Goal: Complete application form

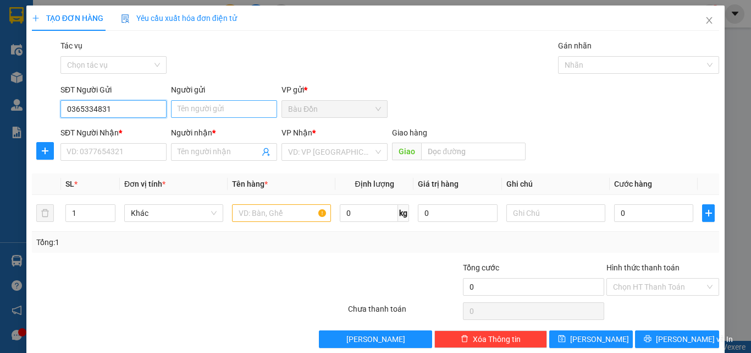
type input "0365334831"
click at [188, 113] on input "Người gửi" at bounding box center [224, 109] width 106 height 18
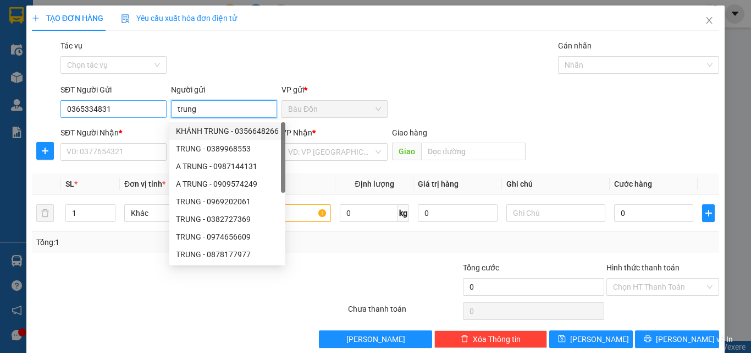
drag, startPoint x: 212, startPoint y: 113, endPoint x: 134, endPoint y: 113, distance: 77.6
click at [134, 113] on div "SĐT Người Gửi 0365334831 Người gửi trung VP gửi * Bàu Đồn" at bounding box center [389, 103] width 663 height 39
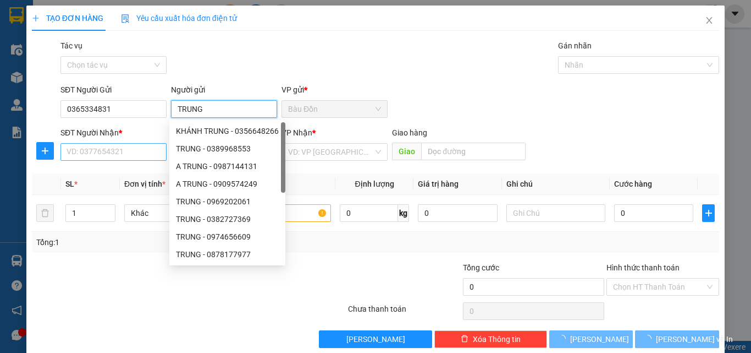
type input "TRUNG"
drag, startPoint x: 86, startPoint y: 152, endPoint x: 45, endPoint y: 152, distance: 41.8
click at [86, 153] on input "SĐT Người Nhận *" at bounding box center [114, 152] width 106 height 18
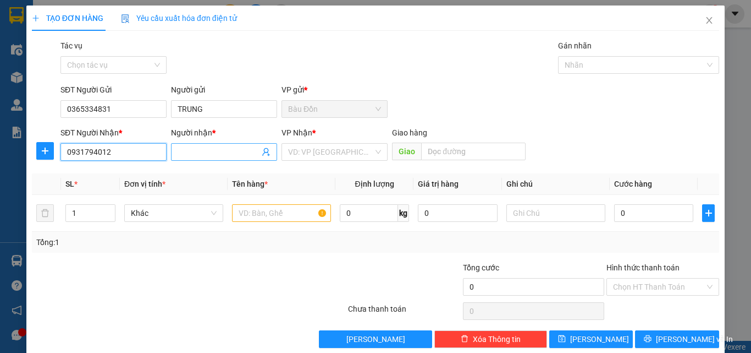
type input "0931794012"
click at [224, 150] on input "Người nhận *" at bounding box center [219, 152] width 82 height 12
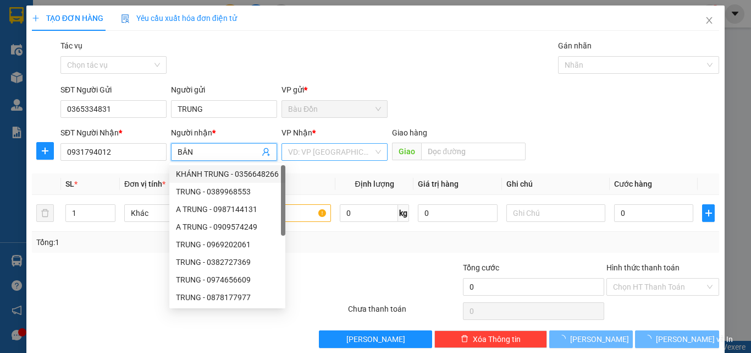
type input "BÂN"
click at [304, 150] on input "search" at bounding box center [330, 152] width 85 height 17
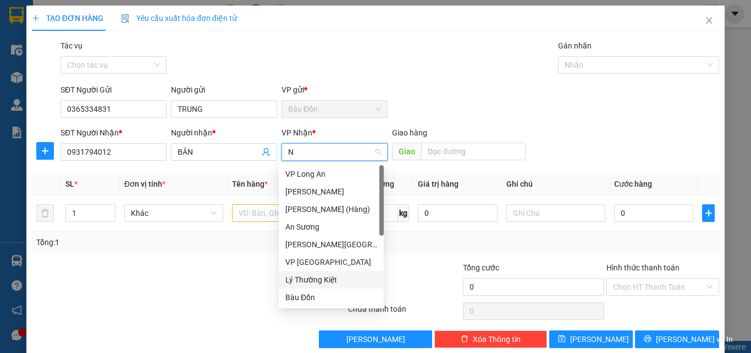
type input "NI"
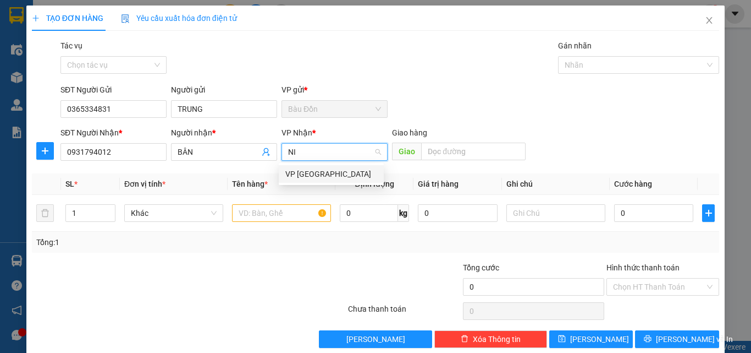
click at [318, 172] on div "VP [GEOGRAPHIC_DATA]" at bounding box center [331, 174] width 92 height 12
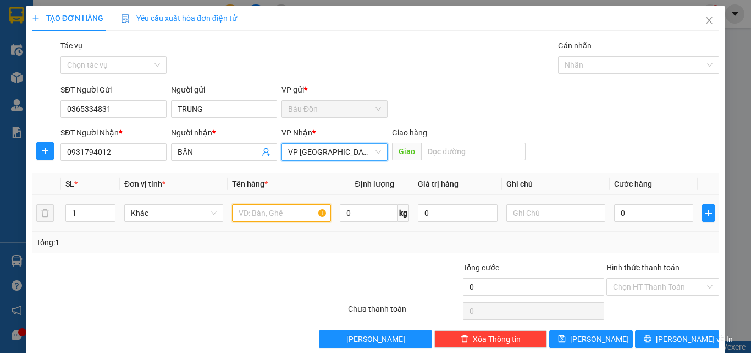
click at [287, 213] on input "text" at bounding box center [281, 213] width 99 height 18
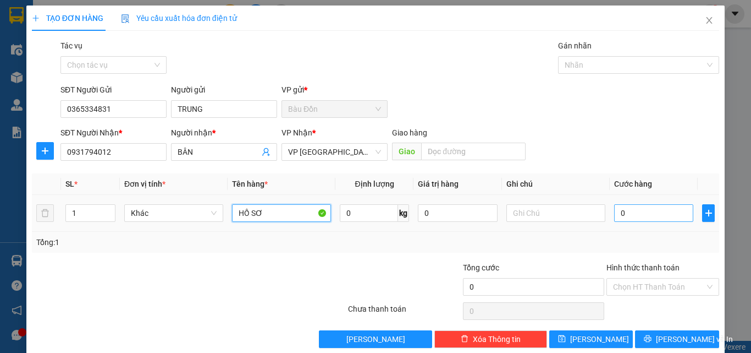
type input "HỒ SƠ"
click at [624, 212] on input "0" at bounding box center [653, 213] width 79 height 18
type input "3"
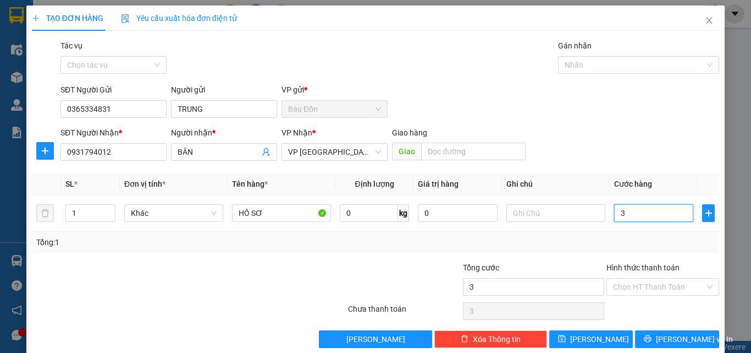
type input "30"
type input "300"
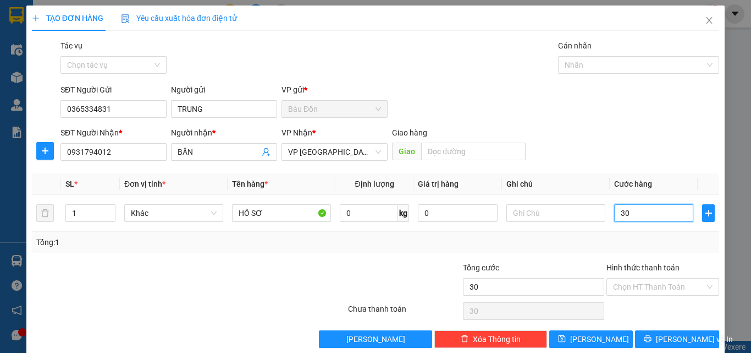
type input "300"
type input "3.000"
type input "30.000"
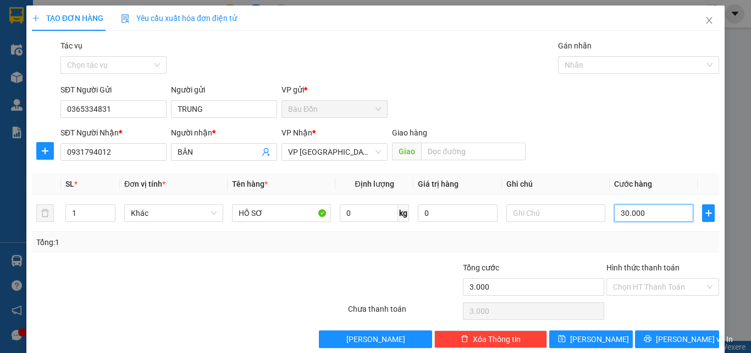
type input "30.000"
drag, startPoint x: 640, startPoint y: 290, endPoint x: 651, endPoint y: 300, distance: 14.8
click at [640, 289] on input "Hình thức thanh toán" at bounding box center [659, 286] width 92 height 17
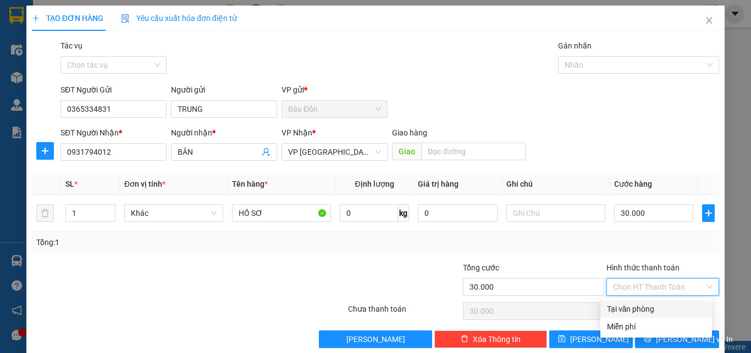
click at [651, 303] on div "Tại văn phòng" at bounding box center [656, 309] width 98 height 12
type input "0"
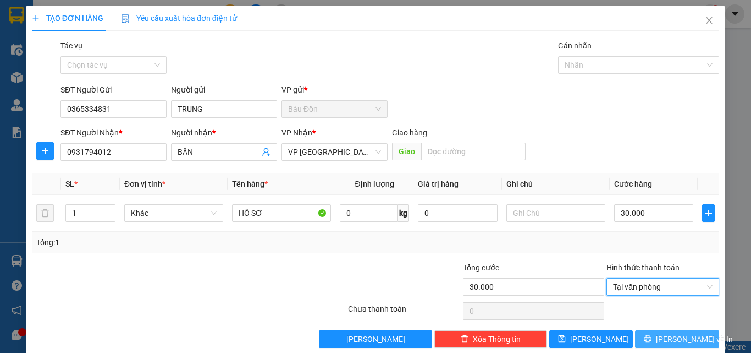
click at [666, 340] on span "[PERSON_NAME] và In" at bounding box center [694, 339] width 77 height 12
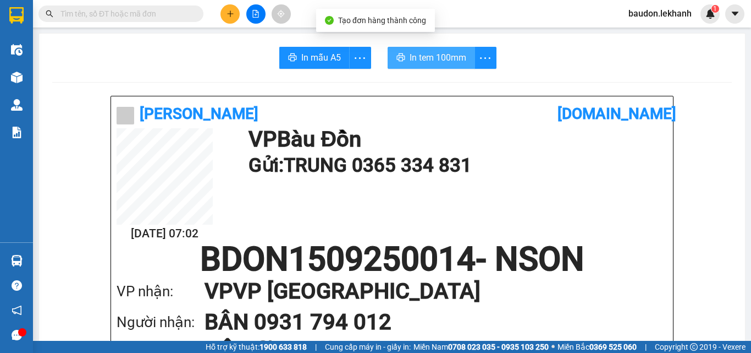
click at [415, 56] on span "In tem 100mm" at bounding box center [438, 58] width 57 height 14
